Goal: Transaction & Acquisition: Purchase product/service

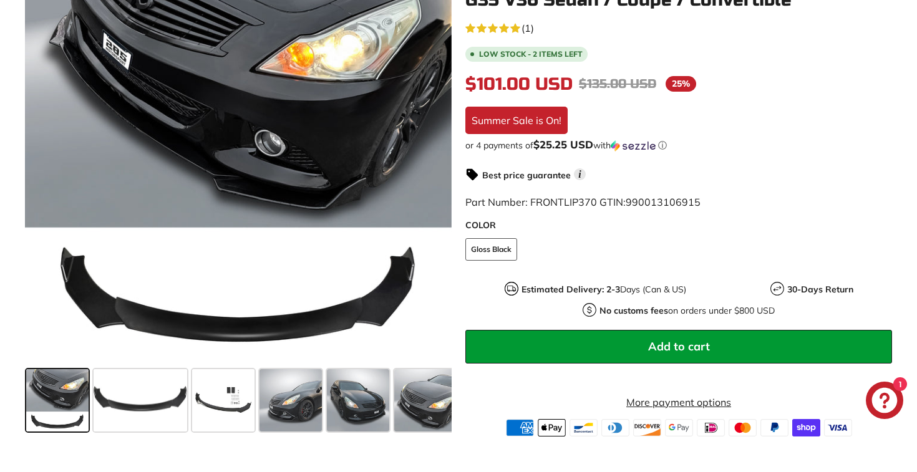
scroll to position [314, 0]
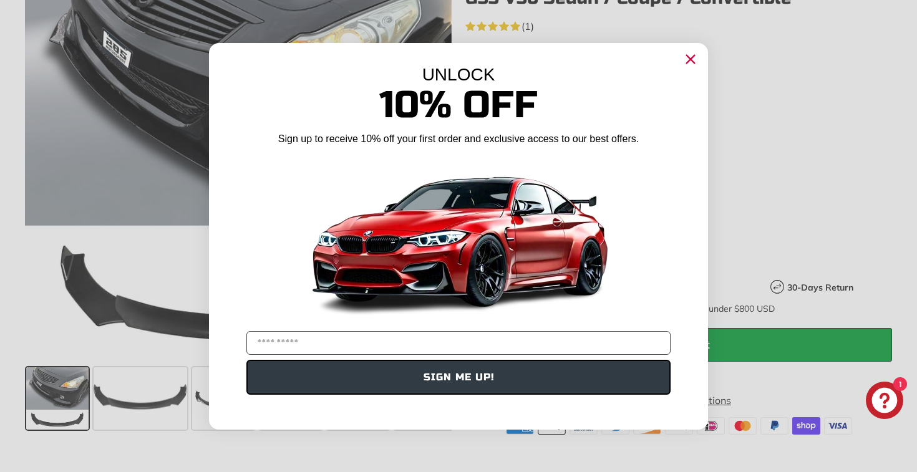
click at [165, 398] on div "Close dialog UNLOCK 10% Off Sign up to receive 10% off your first order and exc…" at bounding box center [458, 236] width 917 height 472
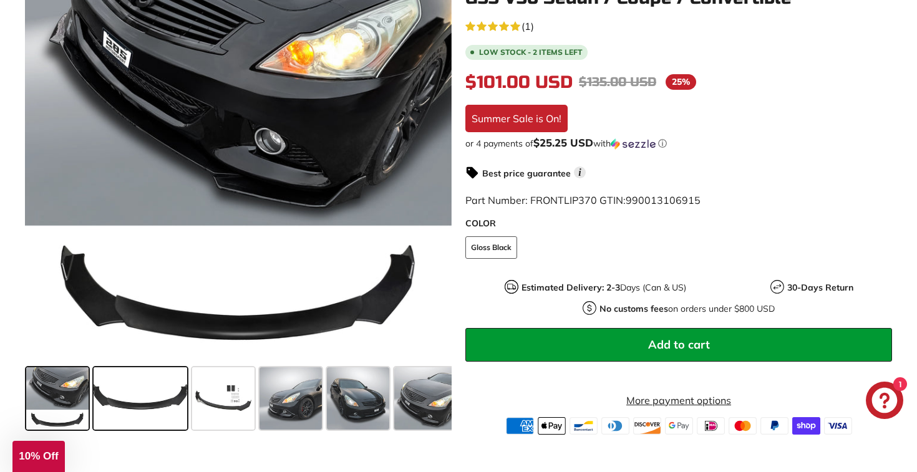
click at [158, 394] on span at bounding box center [141, 398] width 94 height 62
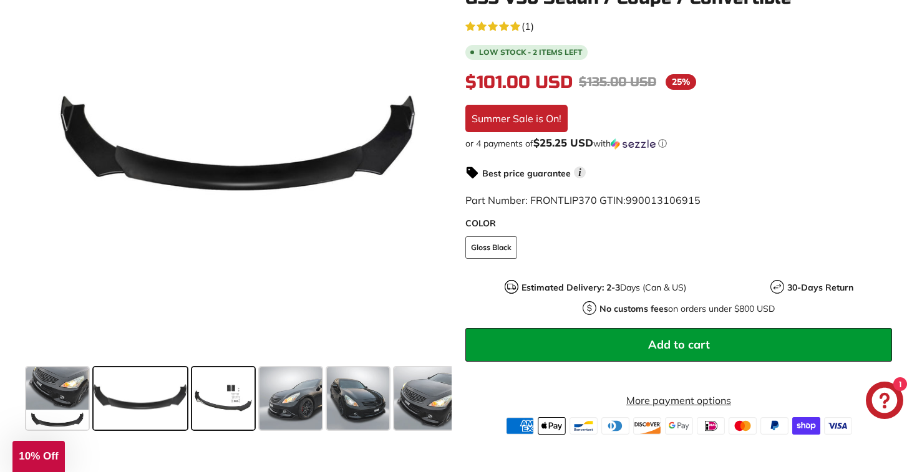
click at [246, 392] on span at bounding box center [223, 398] width 62 height 62
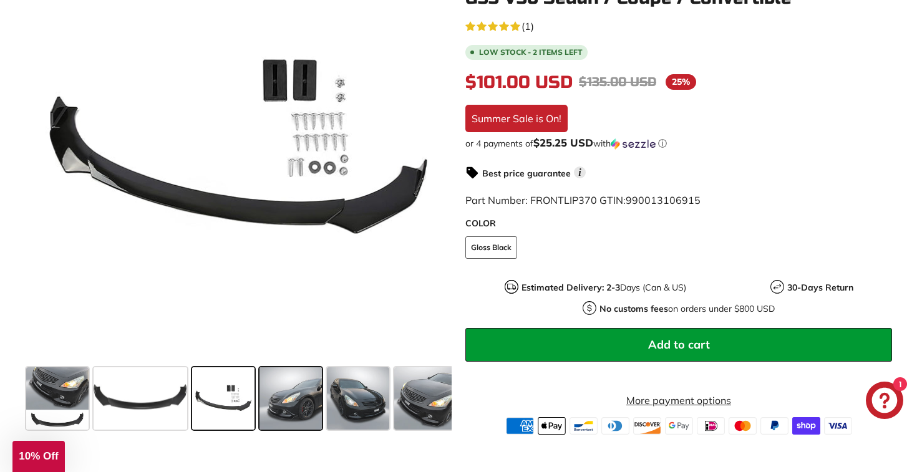
click at [301, 392] on span at bounding box center [290, 398] width 62 height 62
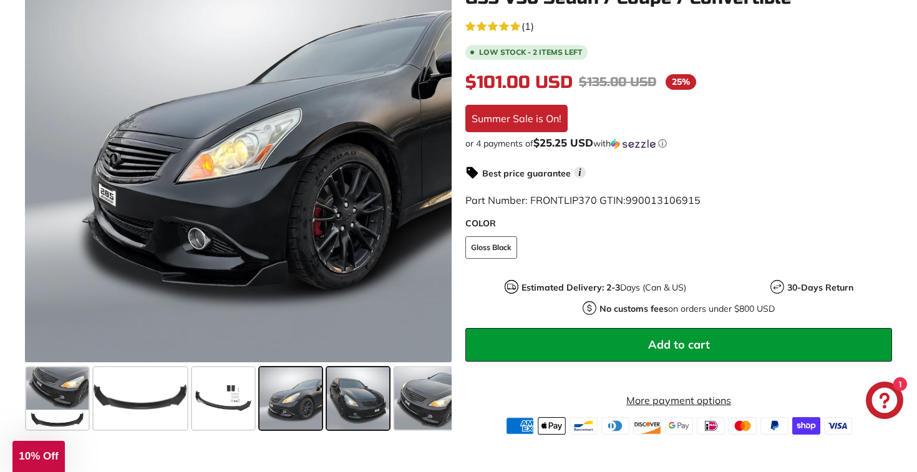
click at [357, 403] on span at bounding box center [358, 398] width 62 height 62
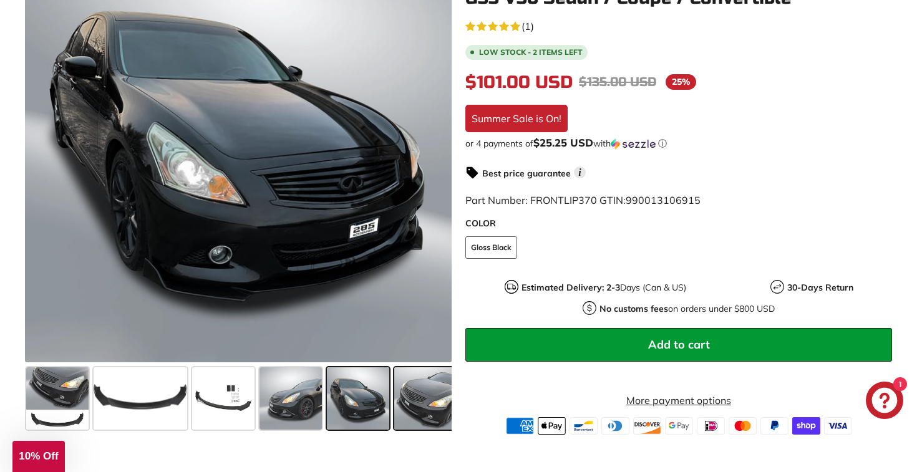
click at [430, 397] on span at bounding box center [425, 398] width 62 height 62
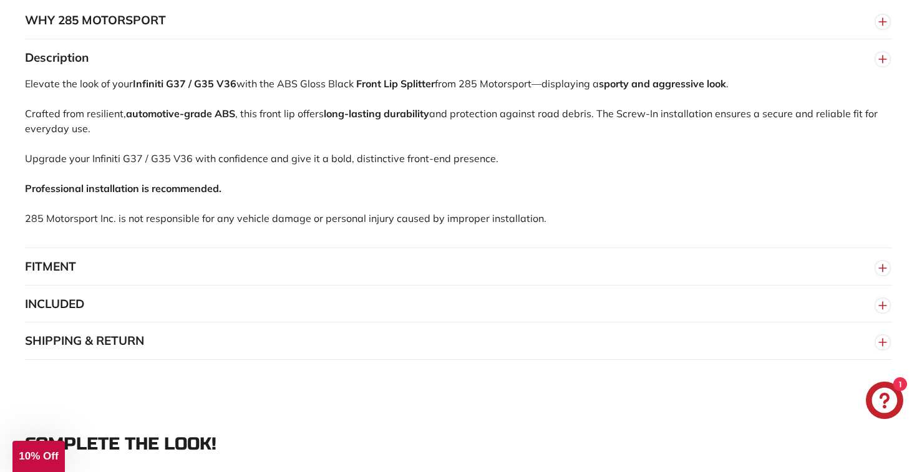
scroll to position [813, 0]
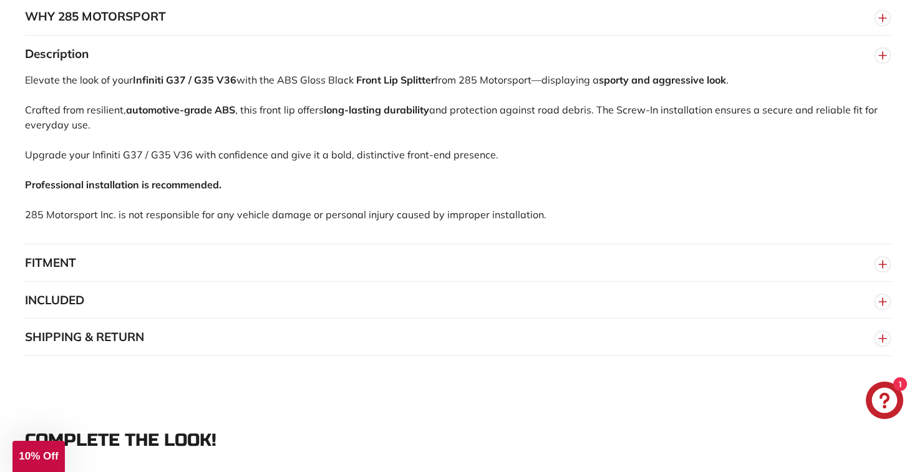
click at [393, 276] on button "FITMENT" at bounding box center [458, 262] width 867 height 37
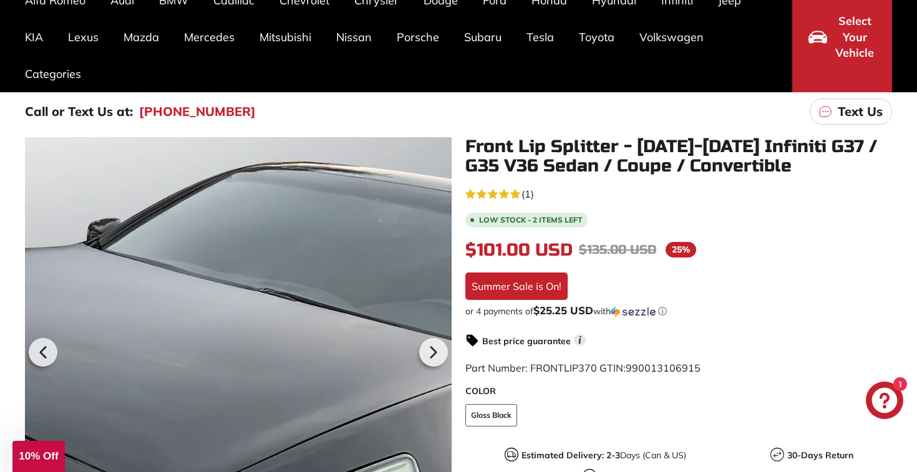
scroll to position [114, 0]
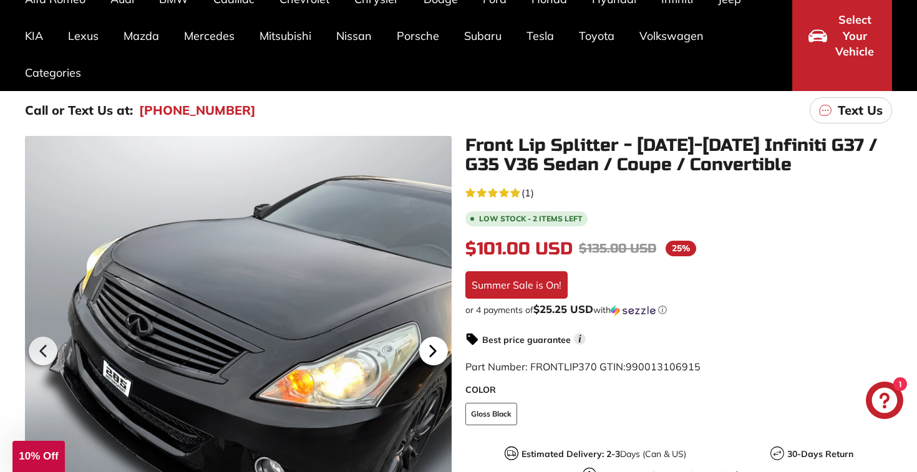
click at [433, 354] on icon at bounding box center [432, 351] width 5 height 11
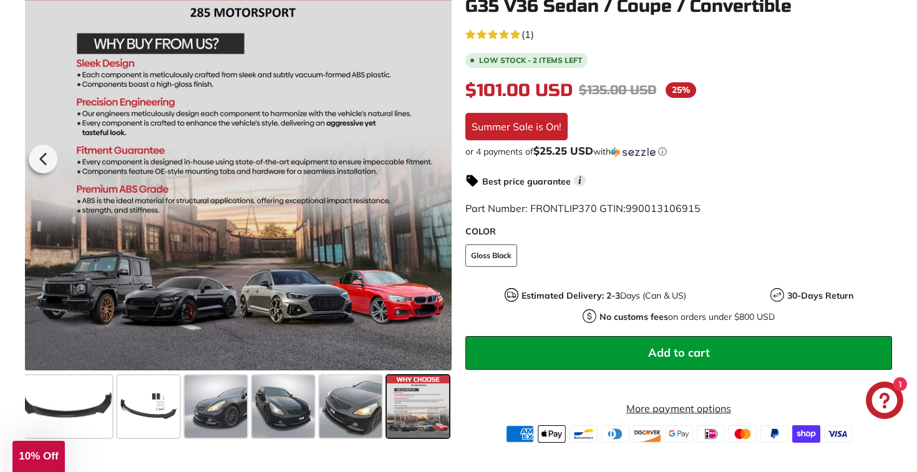
scroll to position [311, 0]
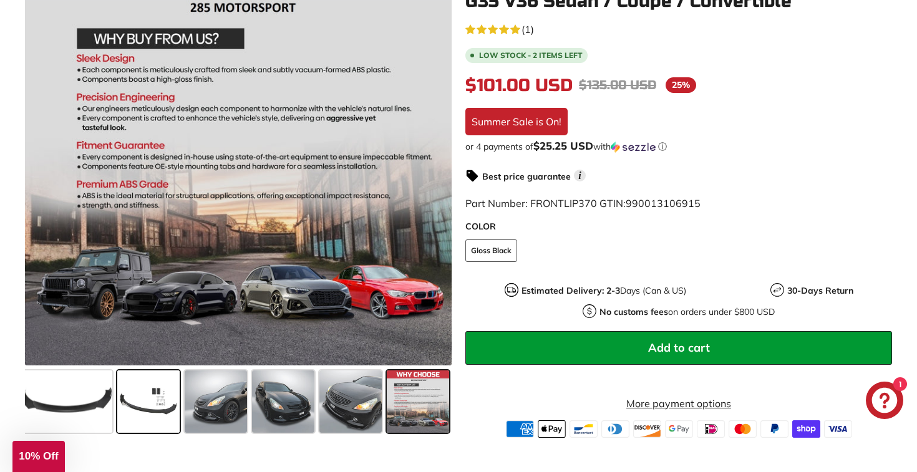
click at [148, 405] on span at bounding box center [148, 401] width 62 height 62
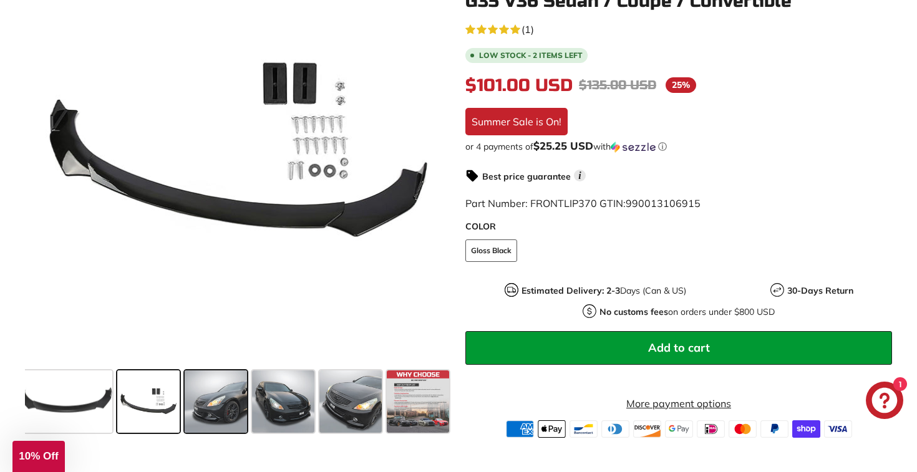
click at [231, 401] on span at bounding box center [216, 401] width 62 height 62
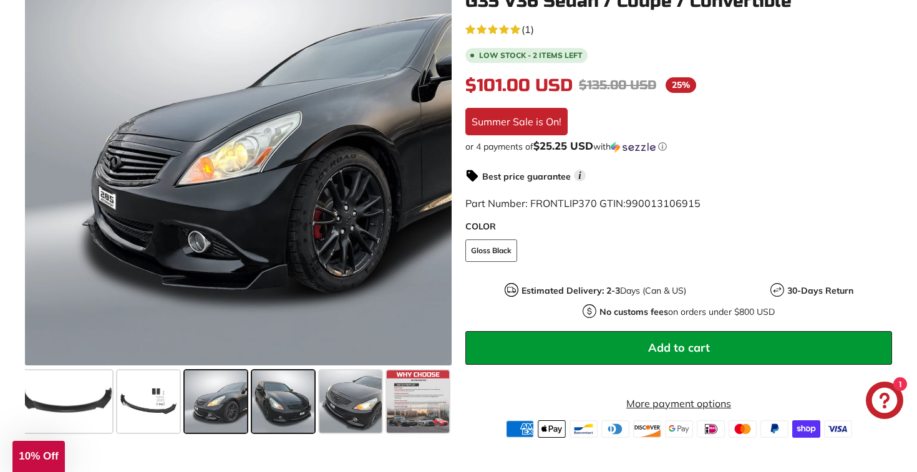
click at [287, 413] on span at bounding box center [283, 401] width 62 height 62
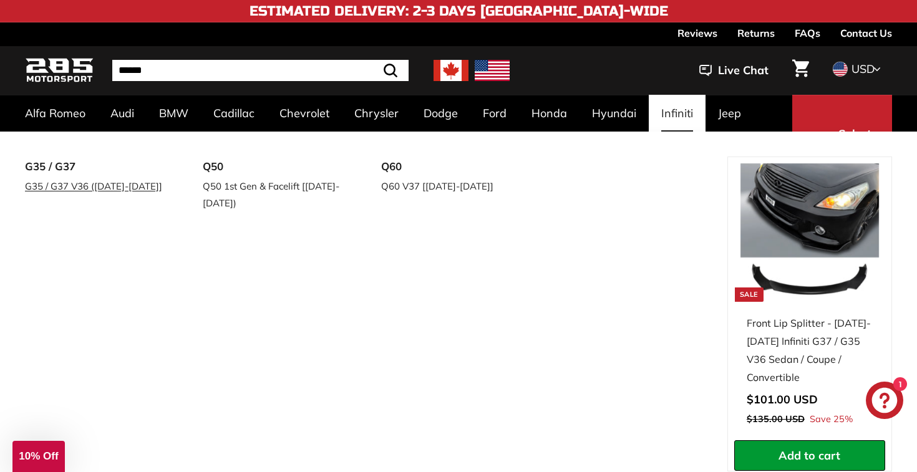
click at [116, 186] on link "G35 / G37 V36 ([DATE]-[DATE]]" at bounding box center [96, 186] width 143 height 18
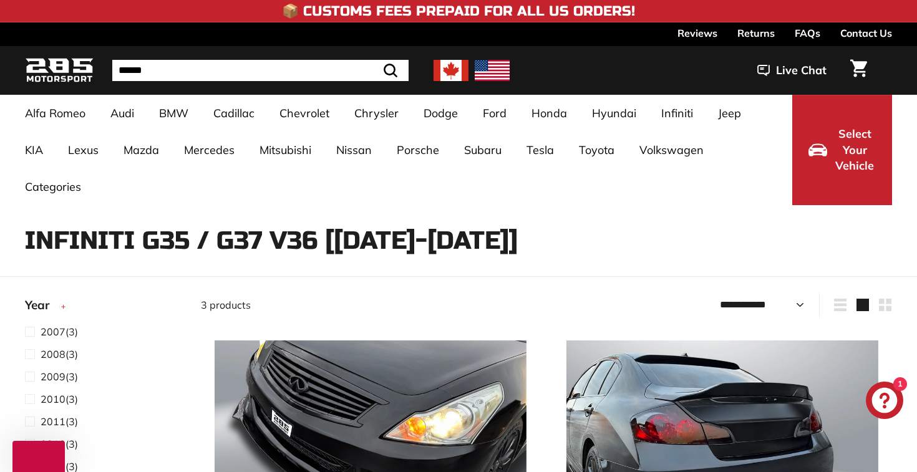
select select "**********"
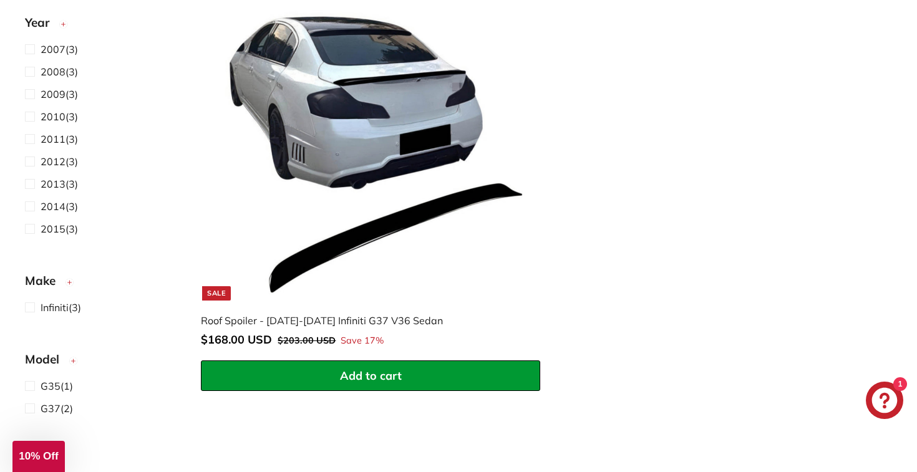
scroll to position [794, 0]
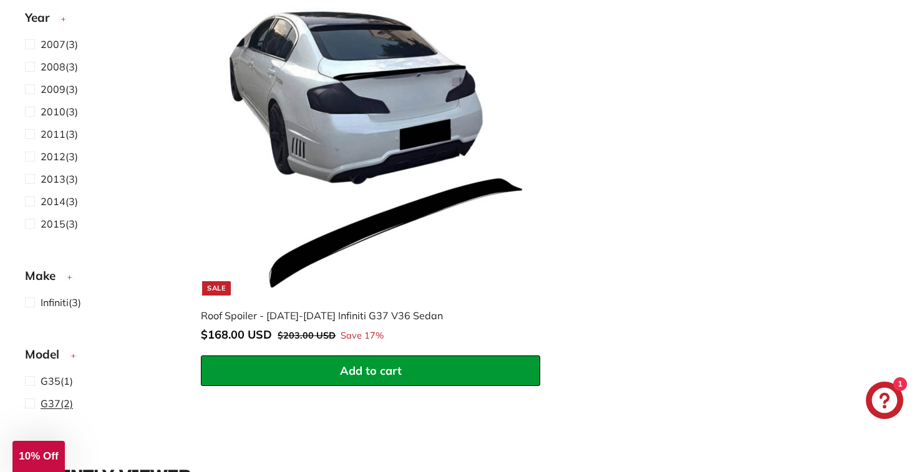
click at [49, 399] on span "G37" at bounding box center [51, 403] width 20 height 12
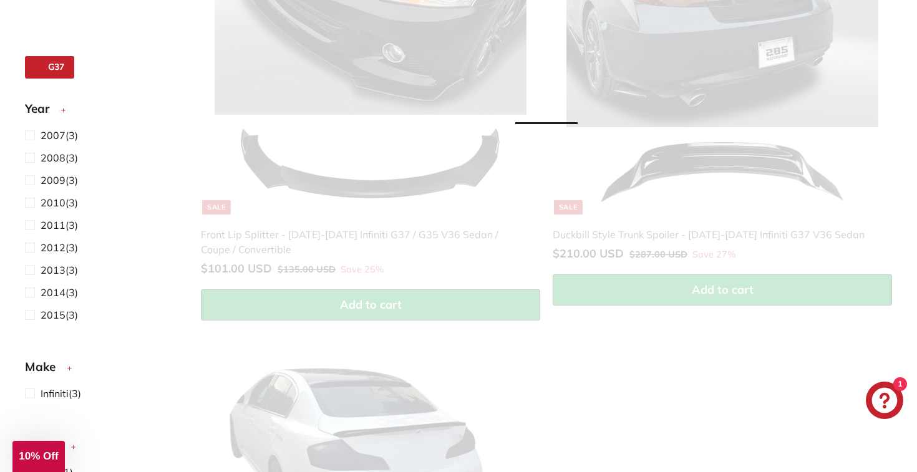
select select "**********"
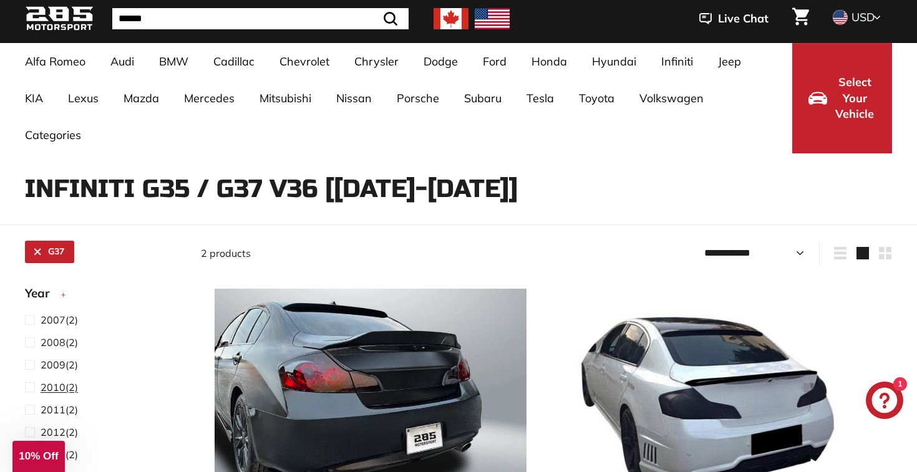
scroll to position [46, 0]
click at [41, 340] on span "2010" at bounding box center [53, 341] width 25 height 12
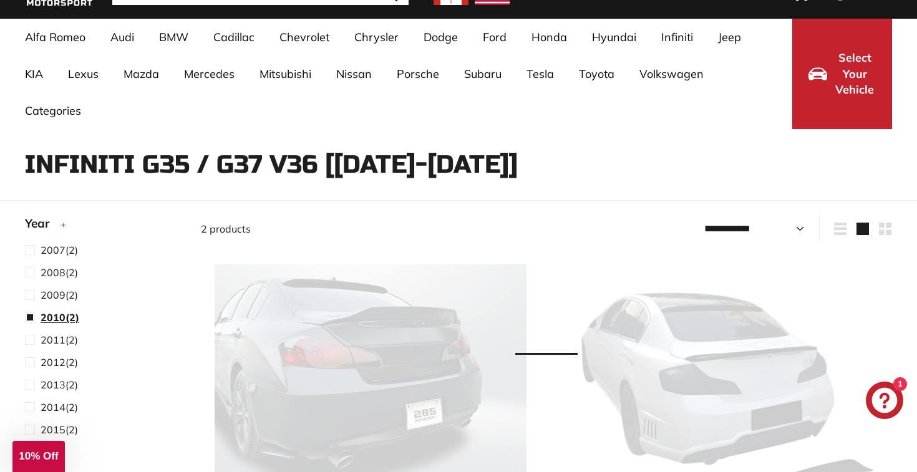
scroll to position [81, 0]
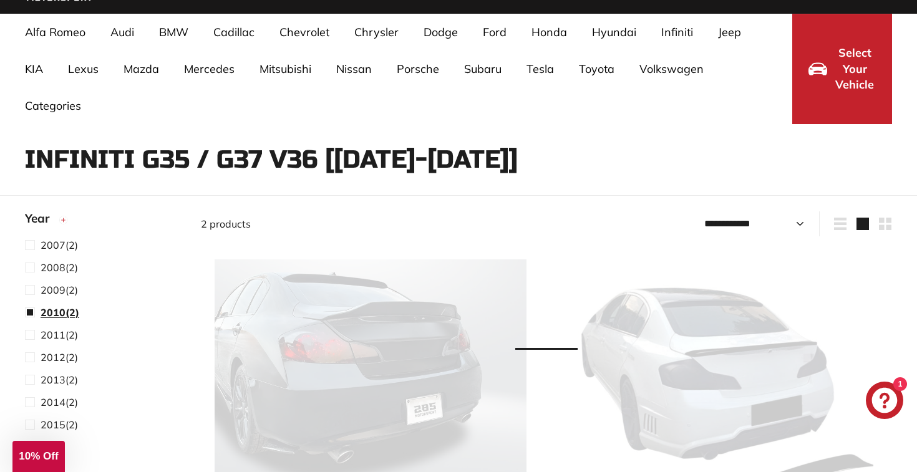
select select "**********"
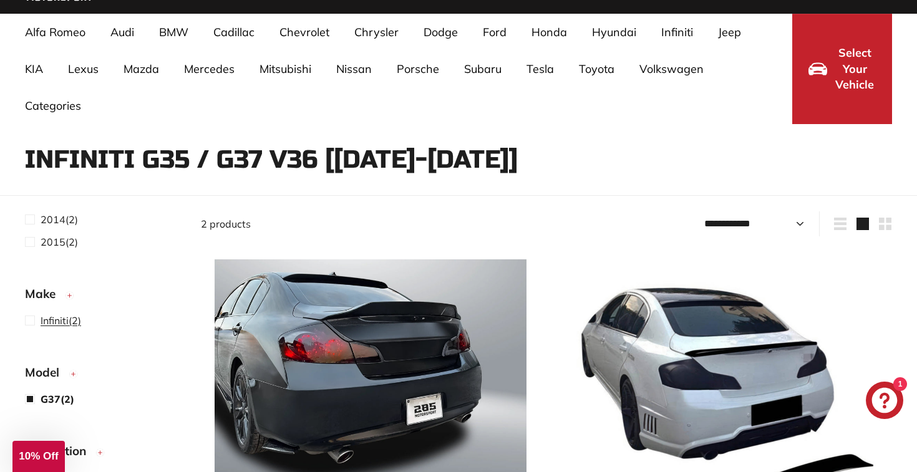
click at [37, 315] on span at bounding box center [33, 320] width 16 height 15
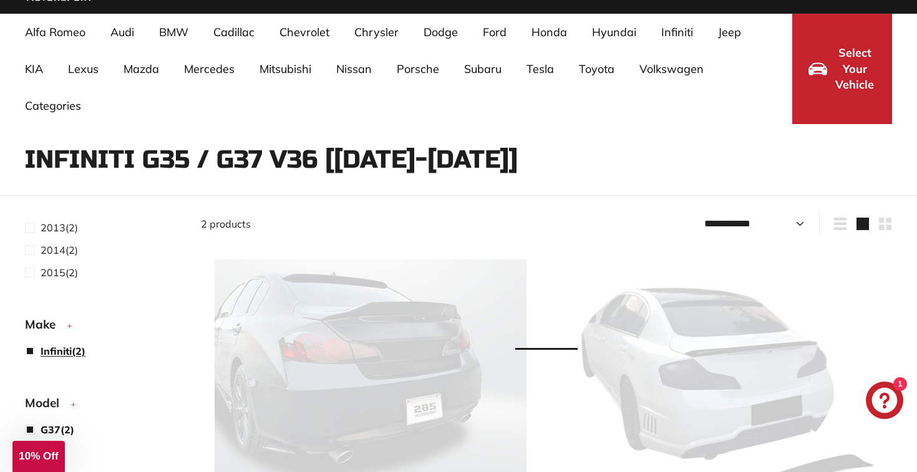
scroll to position [259, 0]
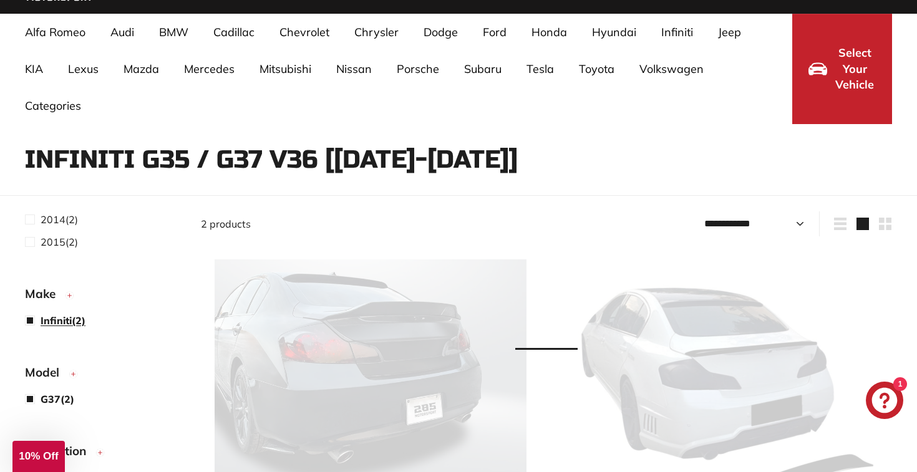
select select "**********"
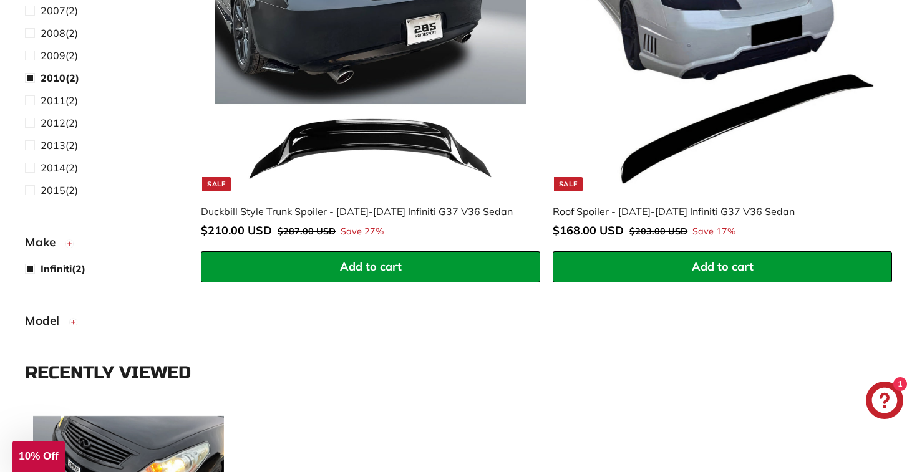
scroll to position [475, 0]
